Goal: Navigation & Orientation: Find specific page/section

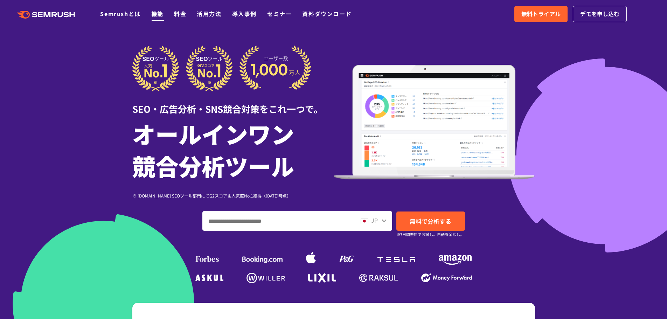
click at [154, 13] on link "機能" at bounding box center [157, 13] width 12 height 8
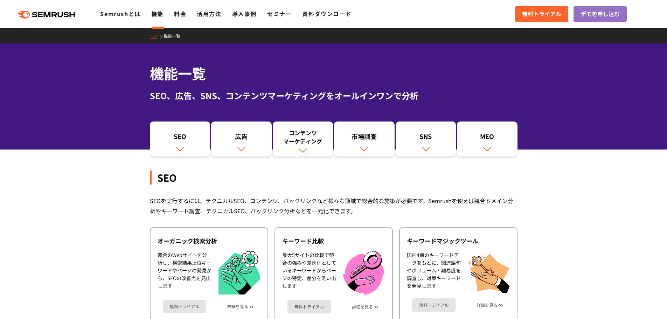
click at [173, 18] on ul "Semrushとは 機能 料金 活用方法 導入事例 セミナー 資料ダウンロード" at bounding box center [231, 13] width 262 height 9
click at [182, 15] on link "料金" at bounding box center [180, 13] width 12 height 8
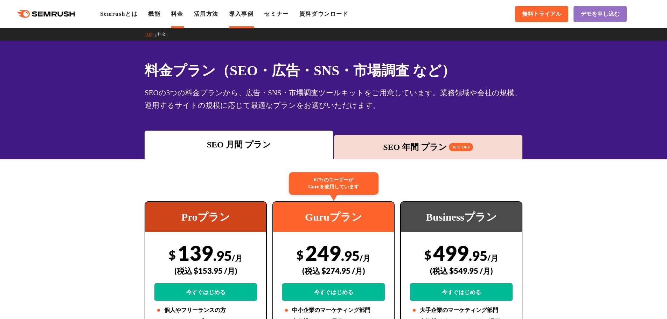
drag, startPoint x: 244, startPoint y: 17, endPoint x: 240, endPoint y: 12, distance: 6.4
click at [244, 17] on link "導入事例" at bounding box center [241, 14] width 25 height 6
